Goal: Communication & Community: Answer question/provide support

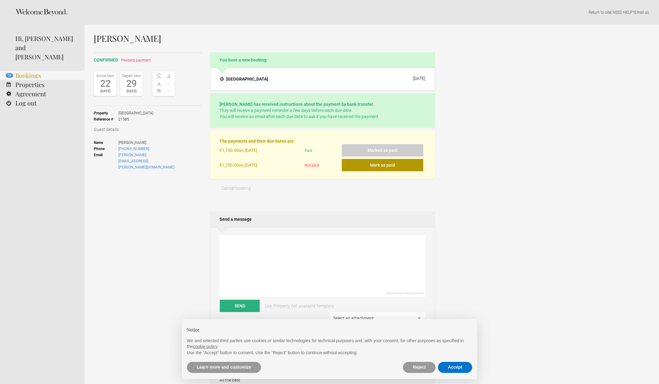
click at [38, 71] on link "19 Bookings" at bounding box center [42, 75] width 85 height 9
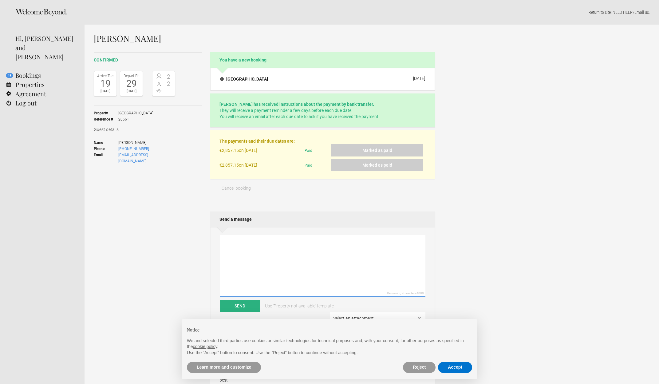
click at [236, 239] on textarea at bounding box center [323, 266] width 206 height 62
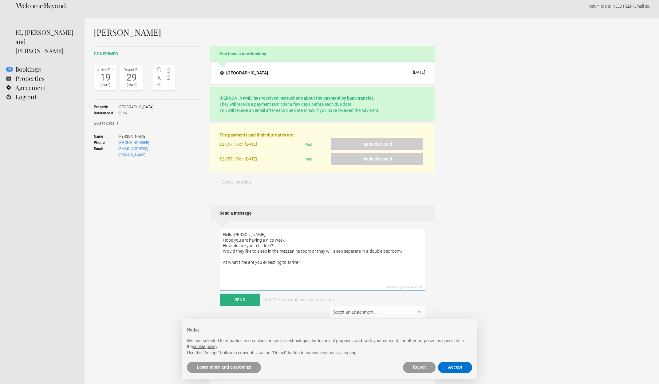
scroll to position [6, 0]
click at [309, 264] on textarea "Hello Fabien, Hope you are having a nice week. How old are your children? Would…" at bounding box center [323, 260] width 206 height 62
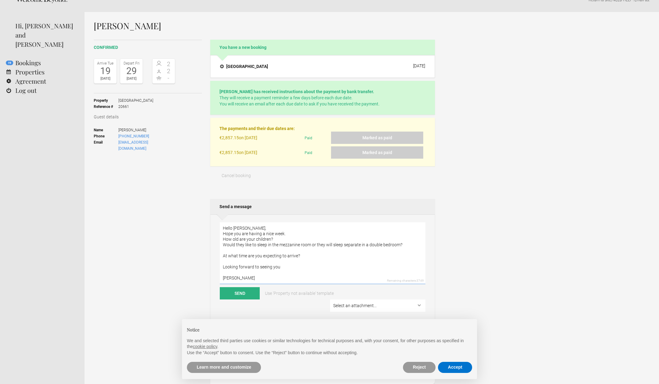
scroll to position [12, 0]
click at [290, 269] on textarea "Hello Fabien, Hope you are having a nice week. How old are your children? Would…" at bounding box center [323, 254] width 206 height 62
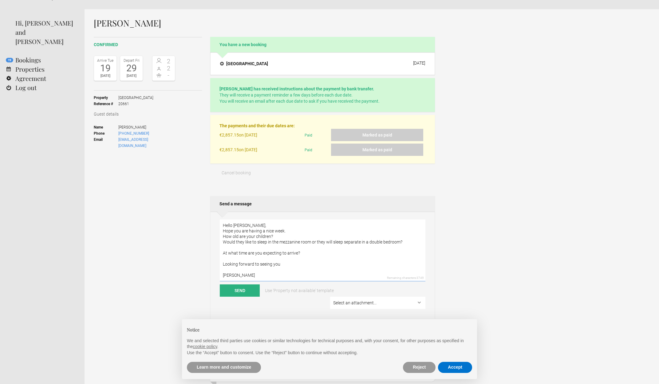
scroll to position [16, 0]
type textarea "Hello Fabien, Hope you are having a nice week. How old are your children? Would…"
click at [236, 289] on button "Send" at bounding box center [240, 290] width 40 height 12
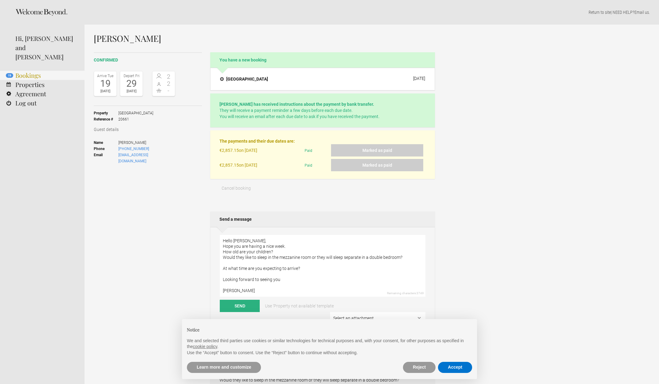
scroll to position [0, 0]
click at [36, 71] on link "19 Bookings" at bounding box center [42, 75] width 85 height 9
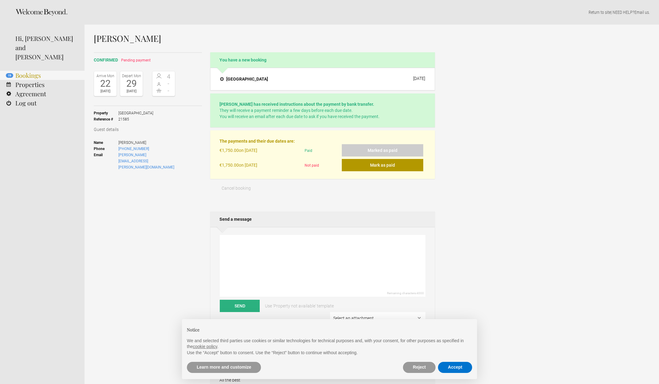
click at [46, 71] on link "19 Bookings" at bounding box center [42, 75] width 85 height 9
